Goal: Find specific page/section: Find specific page/section

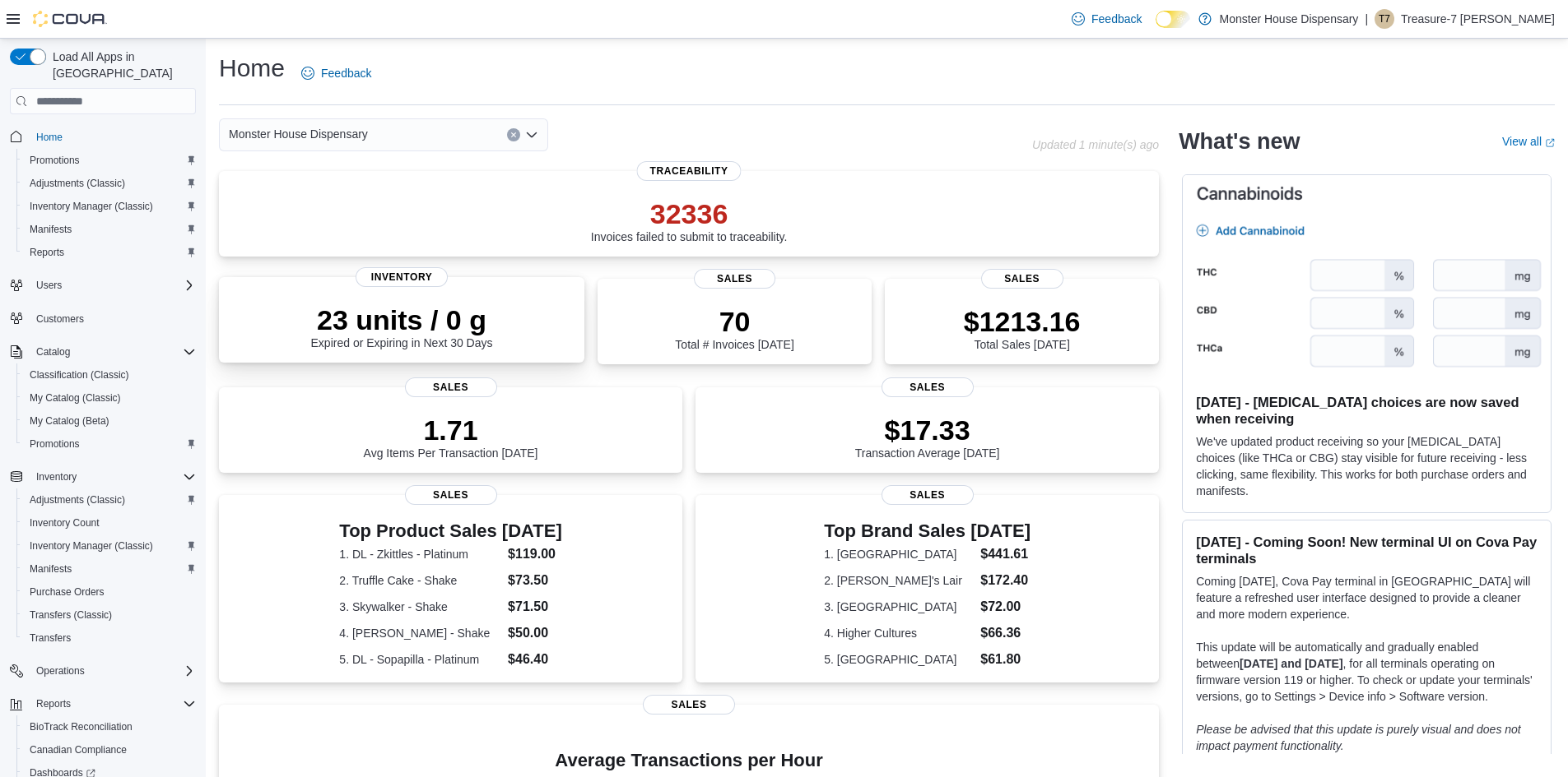
click at [426, 333] on p "23 units / 0 g" at bounding box center [402, 320] width 182 height 33
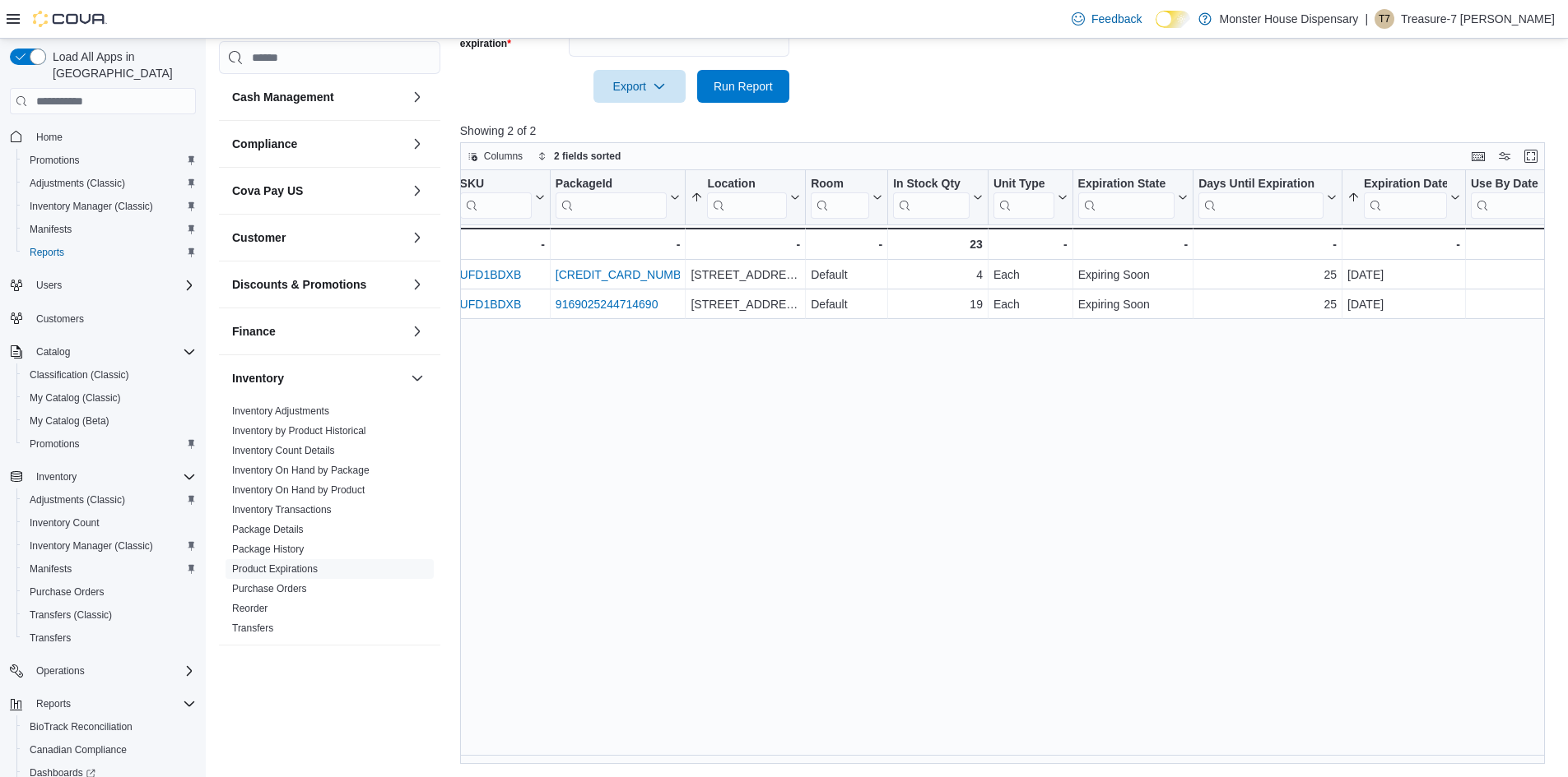
scroll to position [0, 484]
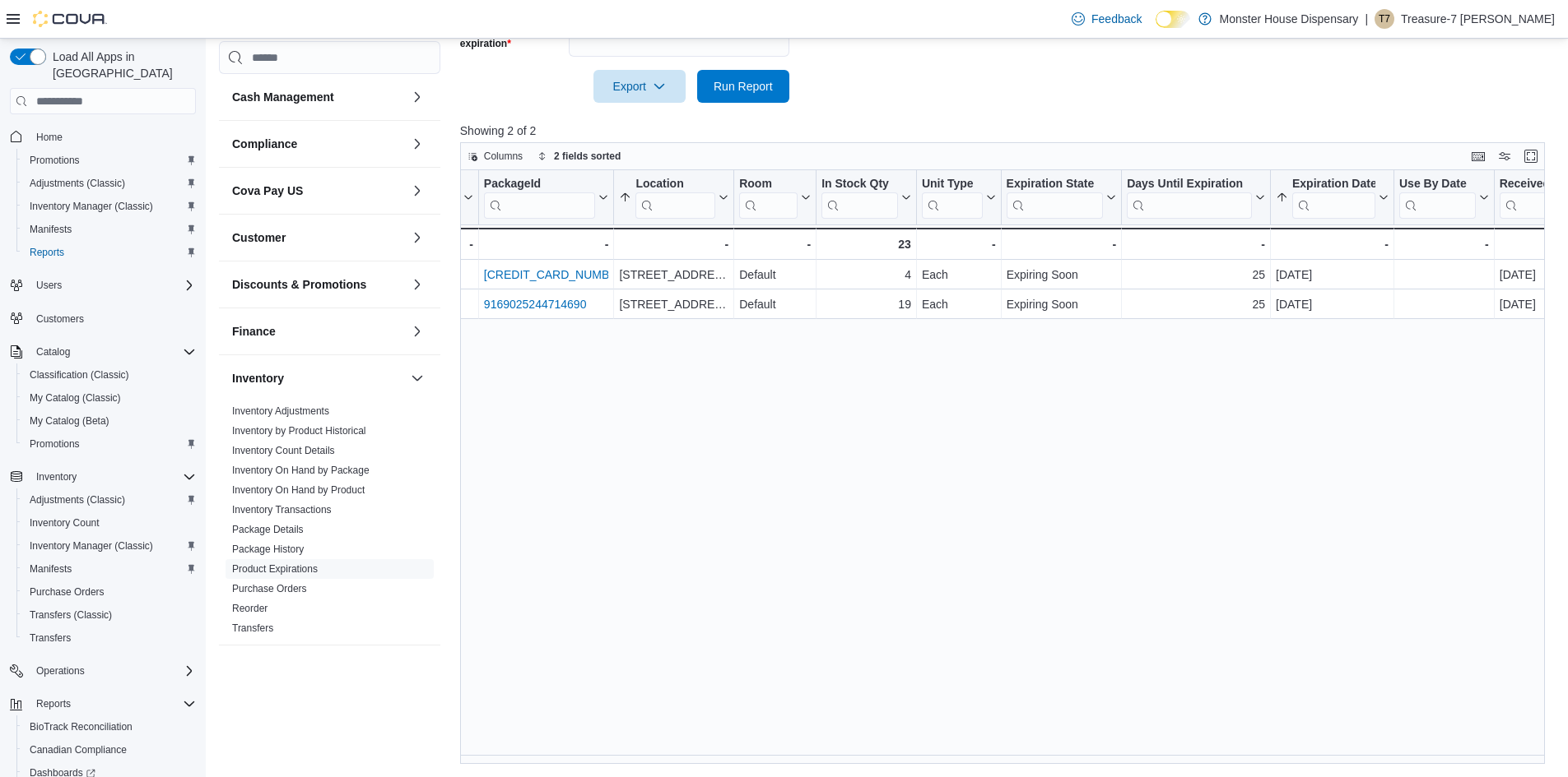
click at [1223, 62] on div at bounding box center [1008, 63] width 1097 height 13
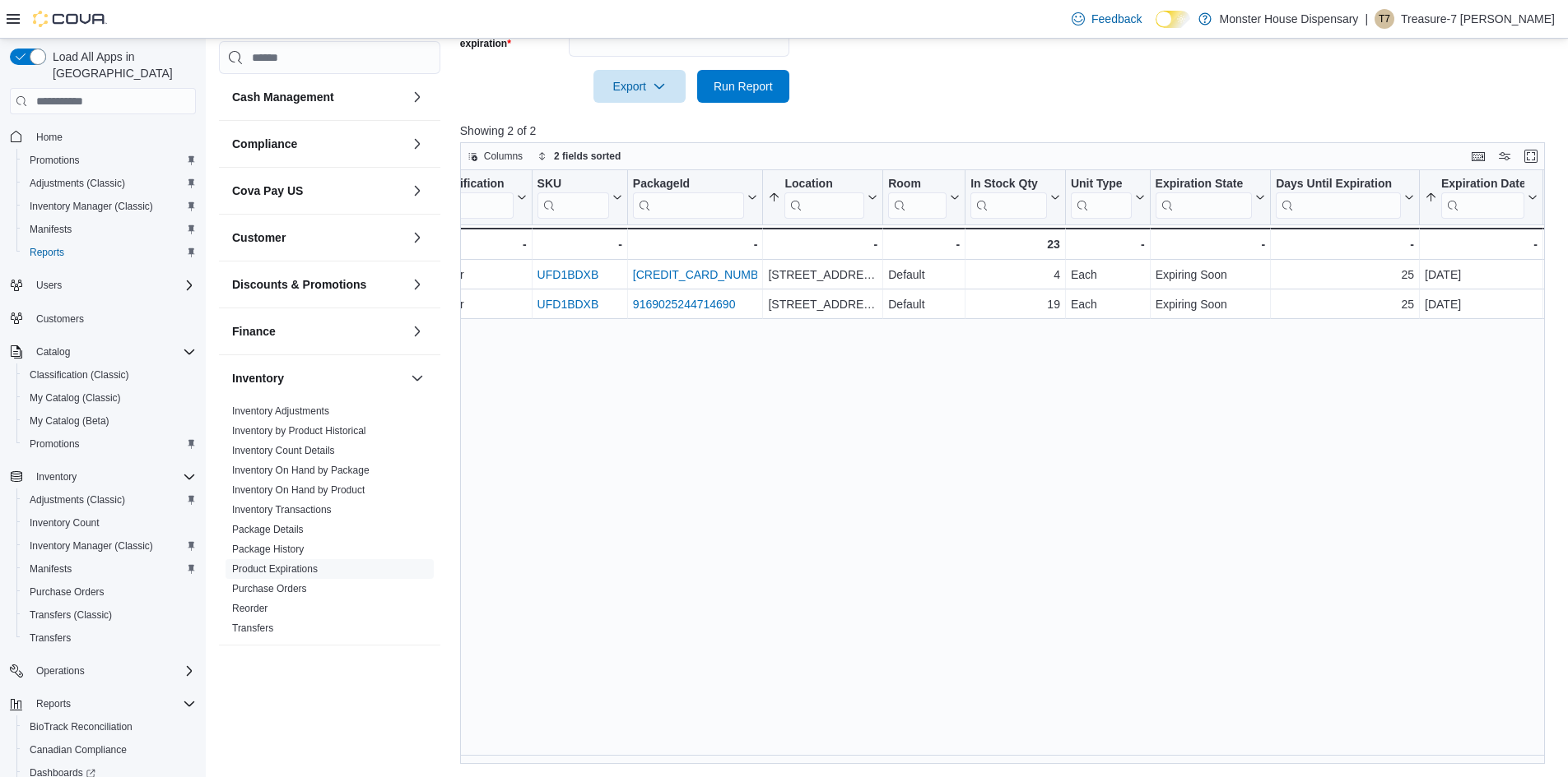
scroll to position [0, 0]
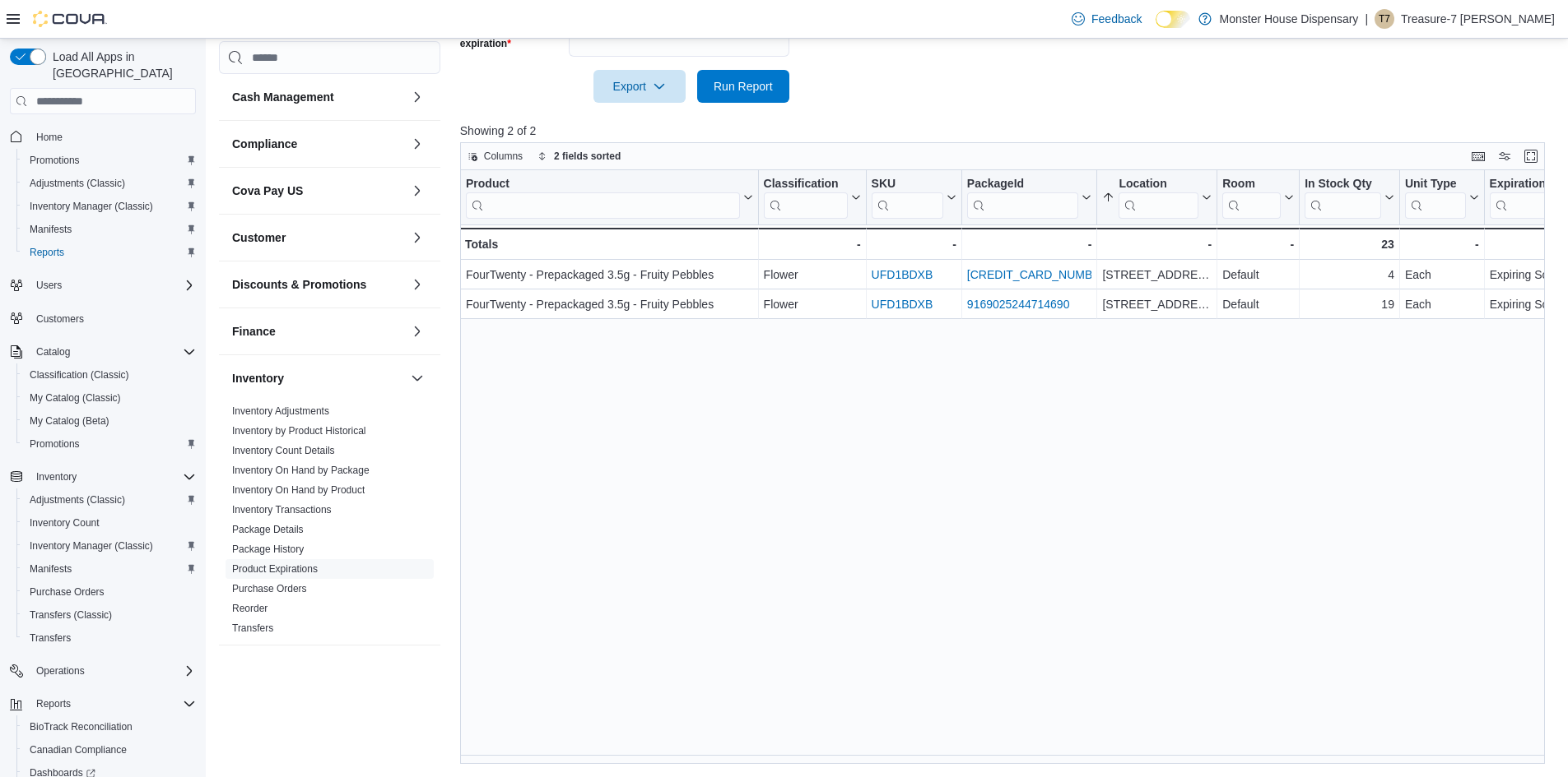
click at [9, 17] on icon at bounding box center [13, 18] width 13 height 13
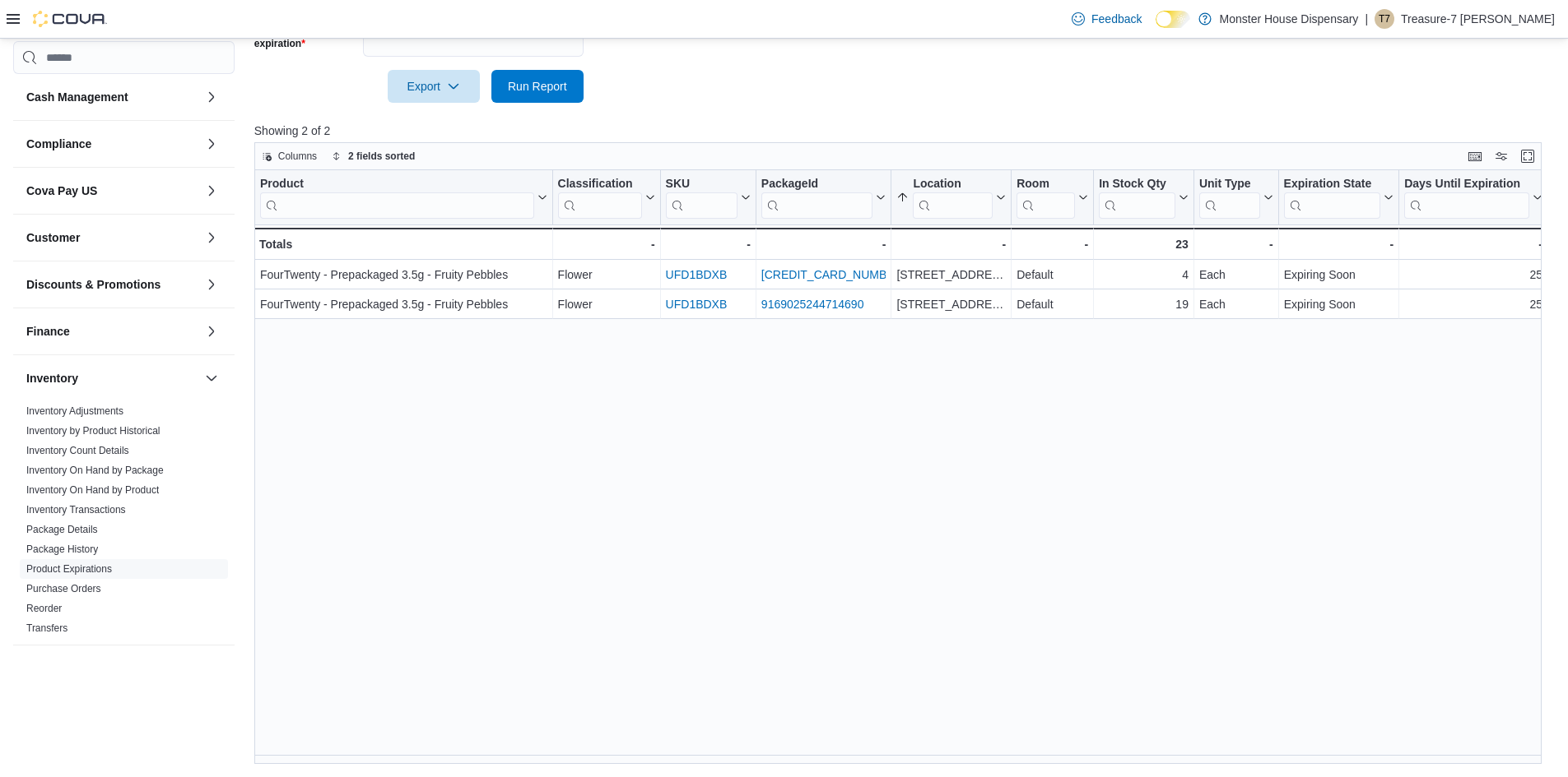
click at [64, 3] on div at bounding box center [57, 19] width 100 height 38
click at [83, 20] on img at bounding box center [70, 18] width 74 height 17
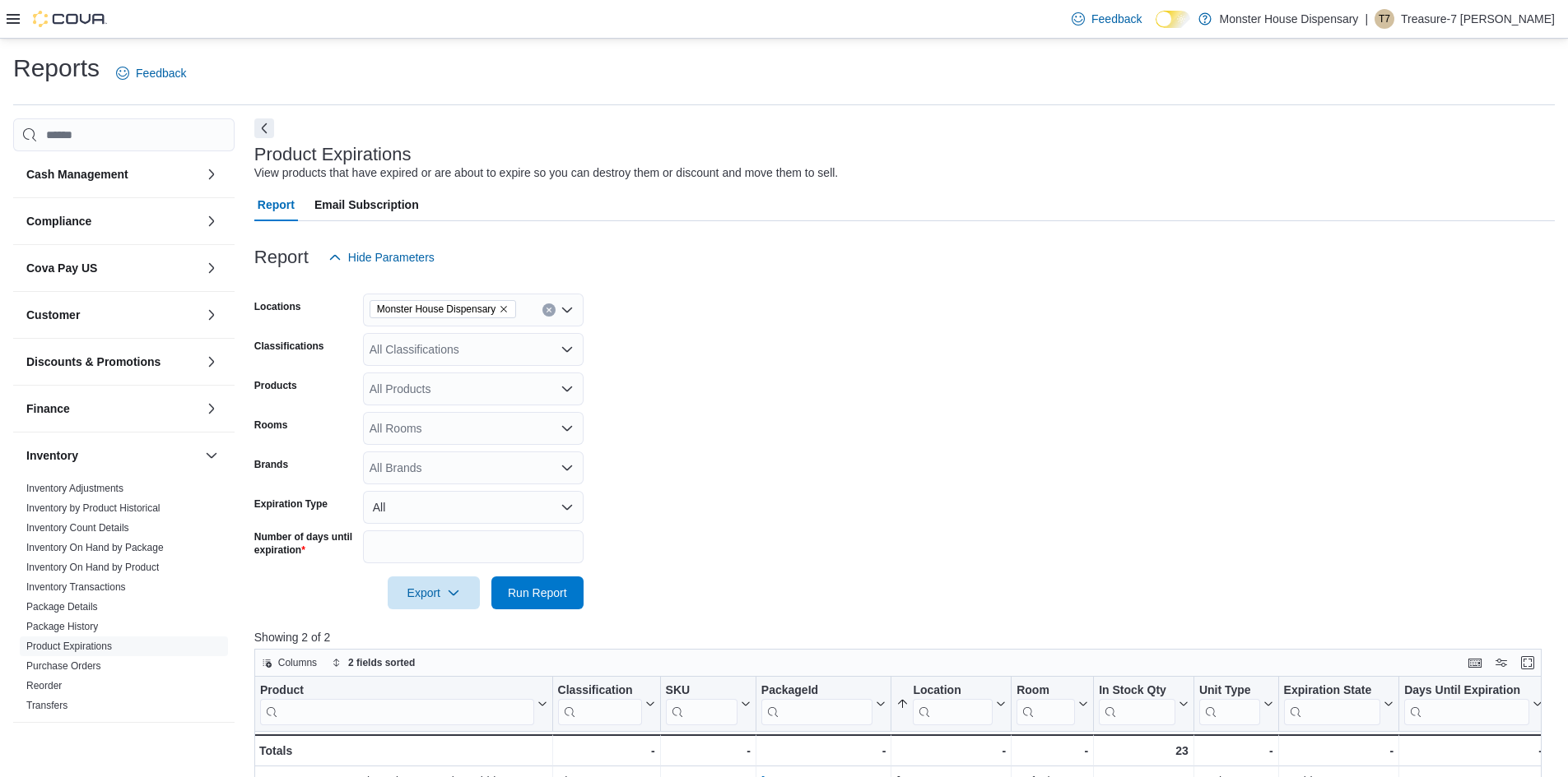
click at [10, 23] on icon at bounding box center [13, 18] width 13 height 10
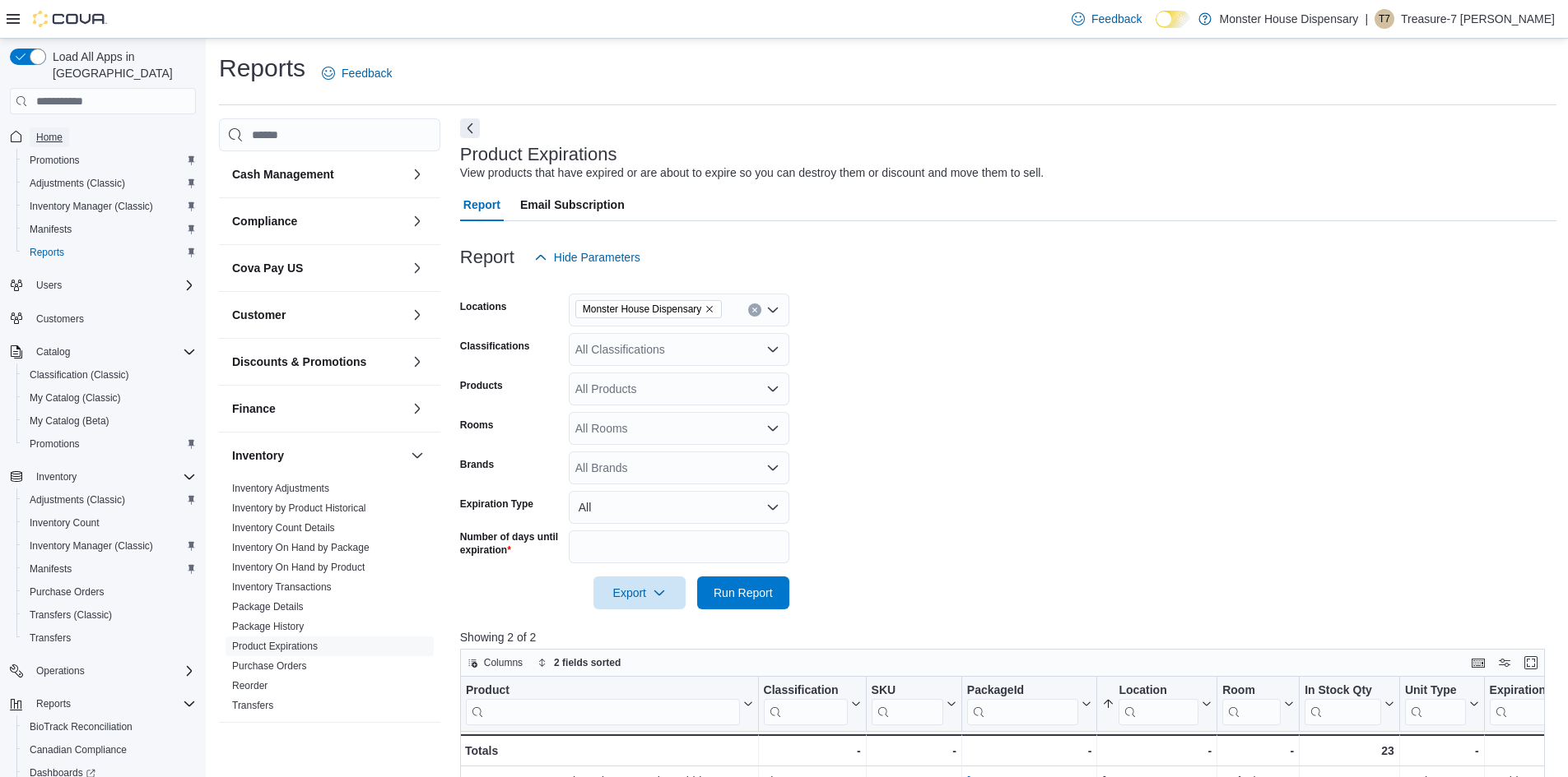
click at [44, 130] on span "Home" at bounding box center [50, 136] width 26 height 13
